Goal: Task Accomplishment & Management: Complete application form

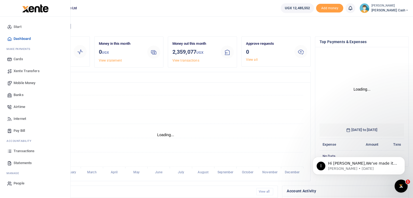
click at [17, 183] on span "People" at bounding box center [19, 183] width 11 height 5
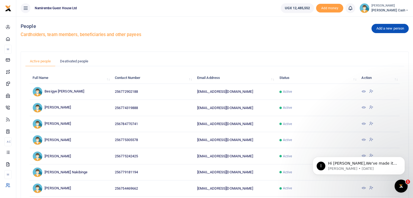
click at [43, 62] on link "Active people" at bounding box center [40, 61] width 30 height 10
click at [43, 61] on link "Active people" at bounding box center [40, 61] width 30 height 10
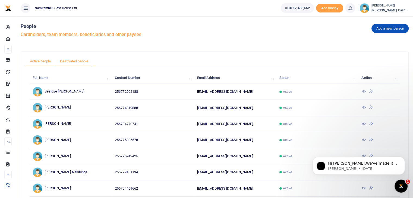
click at [69, 60] on link "Deativated people" at bounding box center [73, 61] width 37 height 10
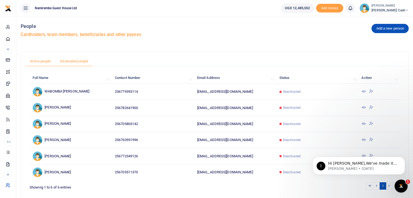
click at [43, 61] on link "Active people" at bounding box center [40, 61] width 30 height 10
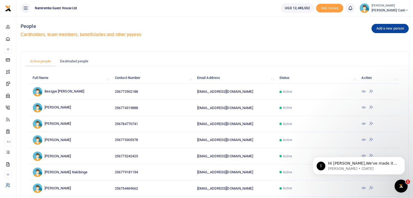
click at [386, 28] on link "Add a new person" at bounding box center [389, 28] width 37 height 9
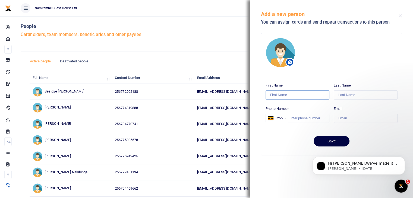
click at [299, 96] on input "First Name" at bounding box center [297, 94] width 64 height 9
type input "[PERSON_NAME]"
click at [342, 95] on input "Last Name" at bounding box center [365, 94] width 64 height 9
type input "[PERSON_NAME]"
click at [297, 117] on input "Phone Number" at bounding box center [297, 118] width 64 height 9
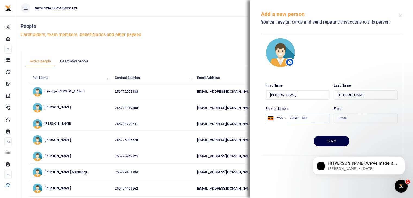
type input "786411088"
click at [349, 118] on input "Email" at bounding box center [365, 118] width 64 height 9
type input "[EMAIL_ADDRESS][DOMAIN_NAME]"
click at [331, 140] on button "Save" at bounding box center [331, 141] width 36 height 11
click at [400, 16] on button "Close" at bounding box center [400, 16] width 4 height 4
